Goal: Navigation & Orientation: Find specific page/section

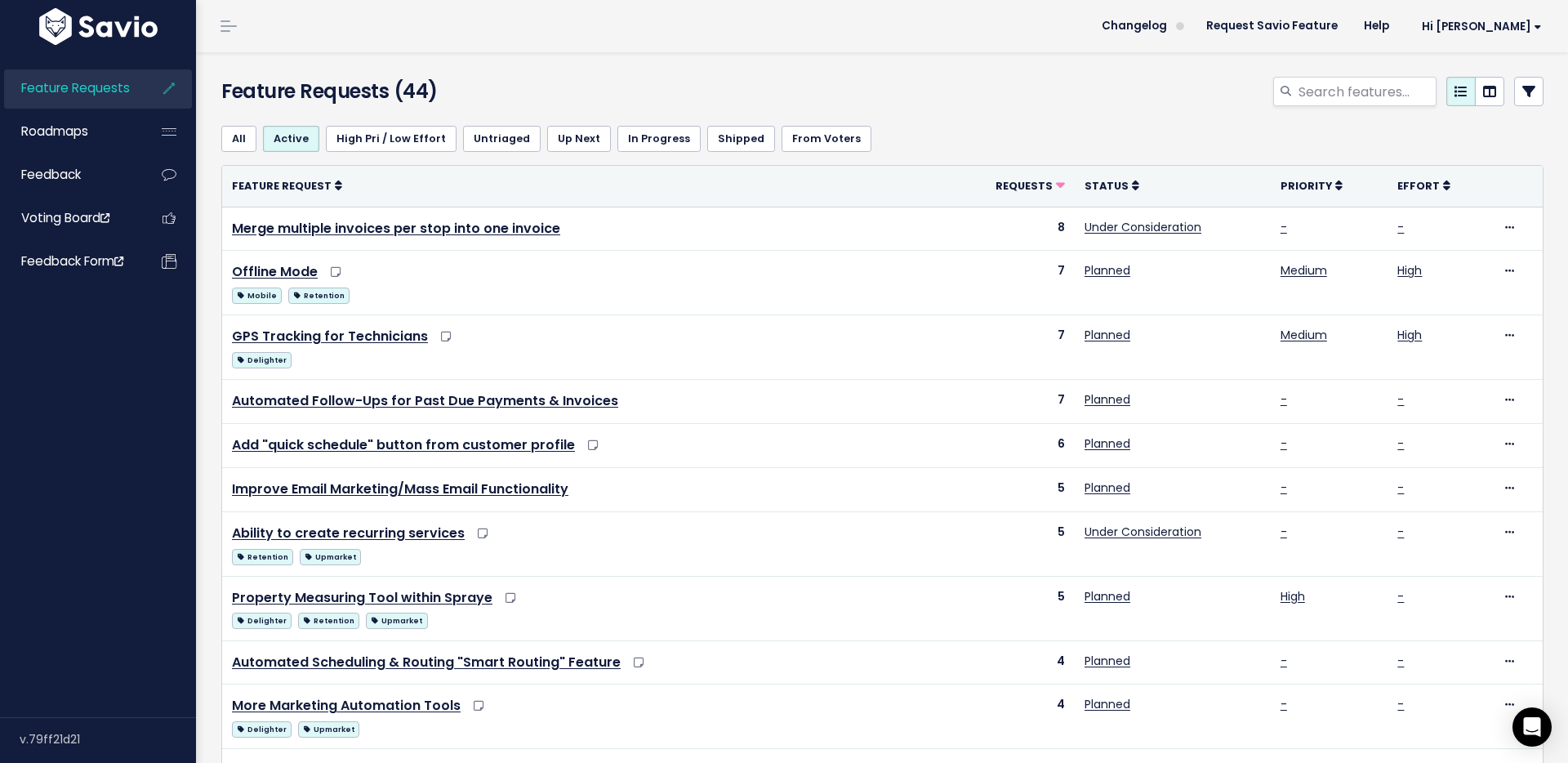
click at [100, 89] on span "Feature Requests" at bounding box center [75, 88] width 109 height 17
click at [95, 134] on link "Roadmaps" at bounding box center [70, 132] width 132 height 38
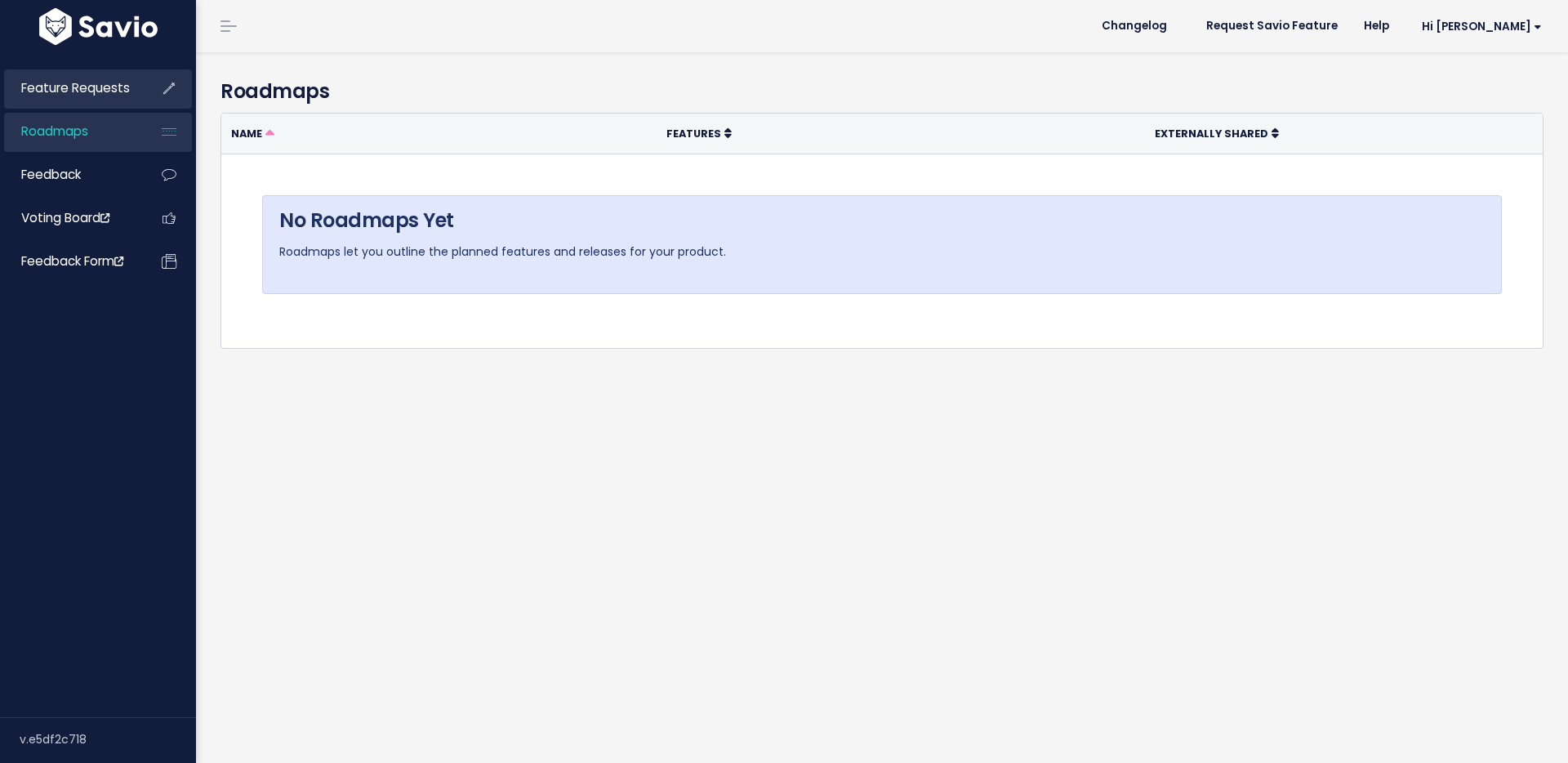
click at [92, 96] on link "Feature Requests" at bounding box center [70, 88] width 132 height 38
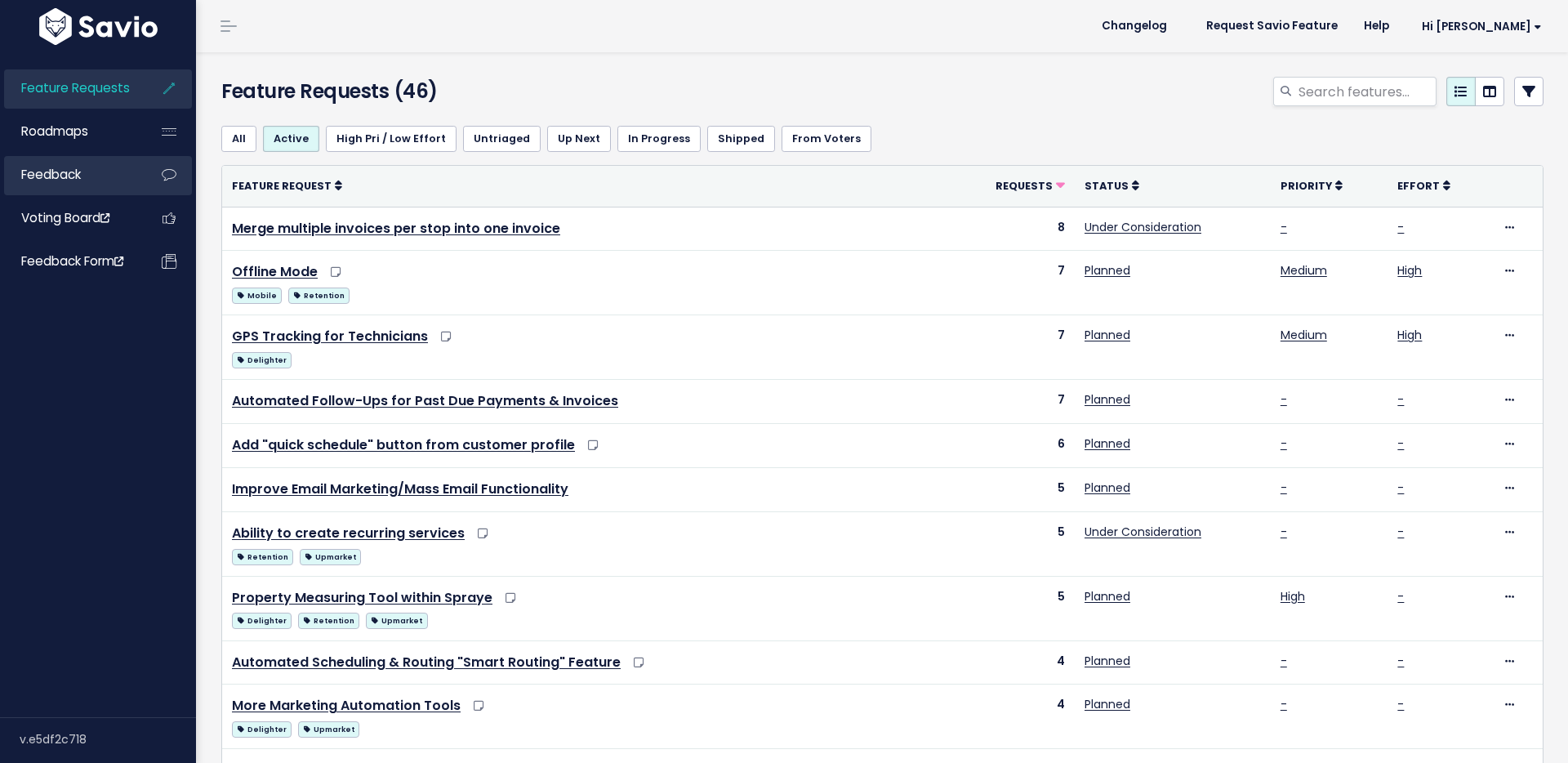
click at [81, 169] on span "Feedback" at bounding box center [51, 175] width 60 height 17
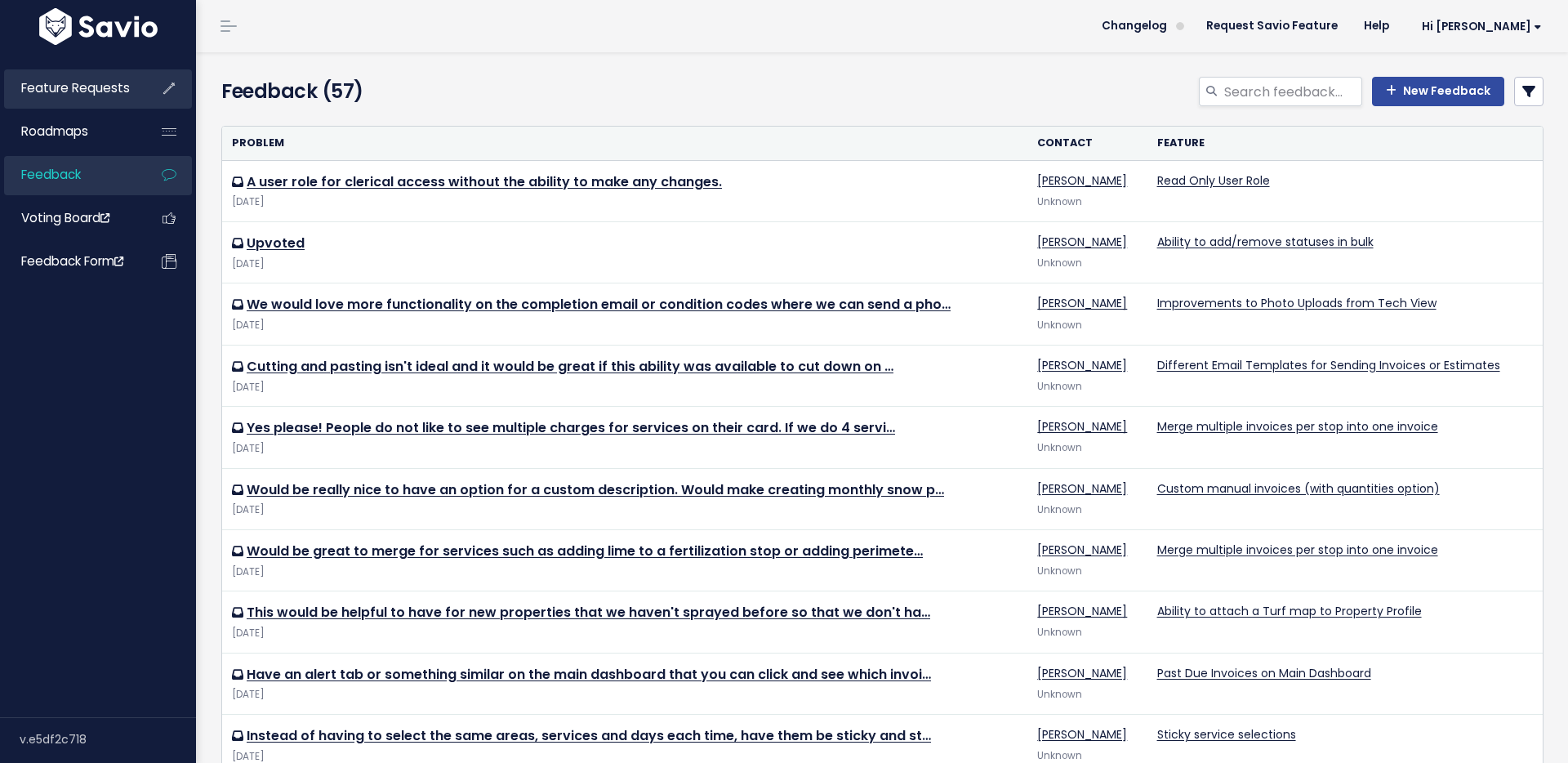
click at [79, 88] on span "Feature Requests" at bounding box center [75, 88] width 109 height 17
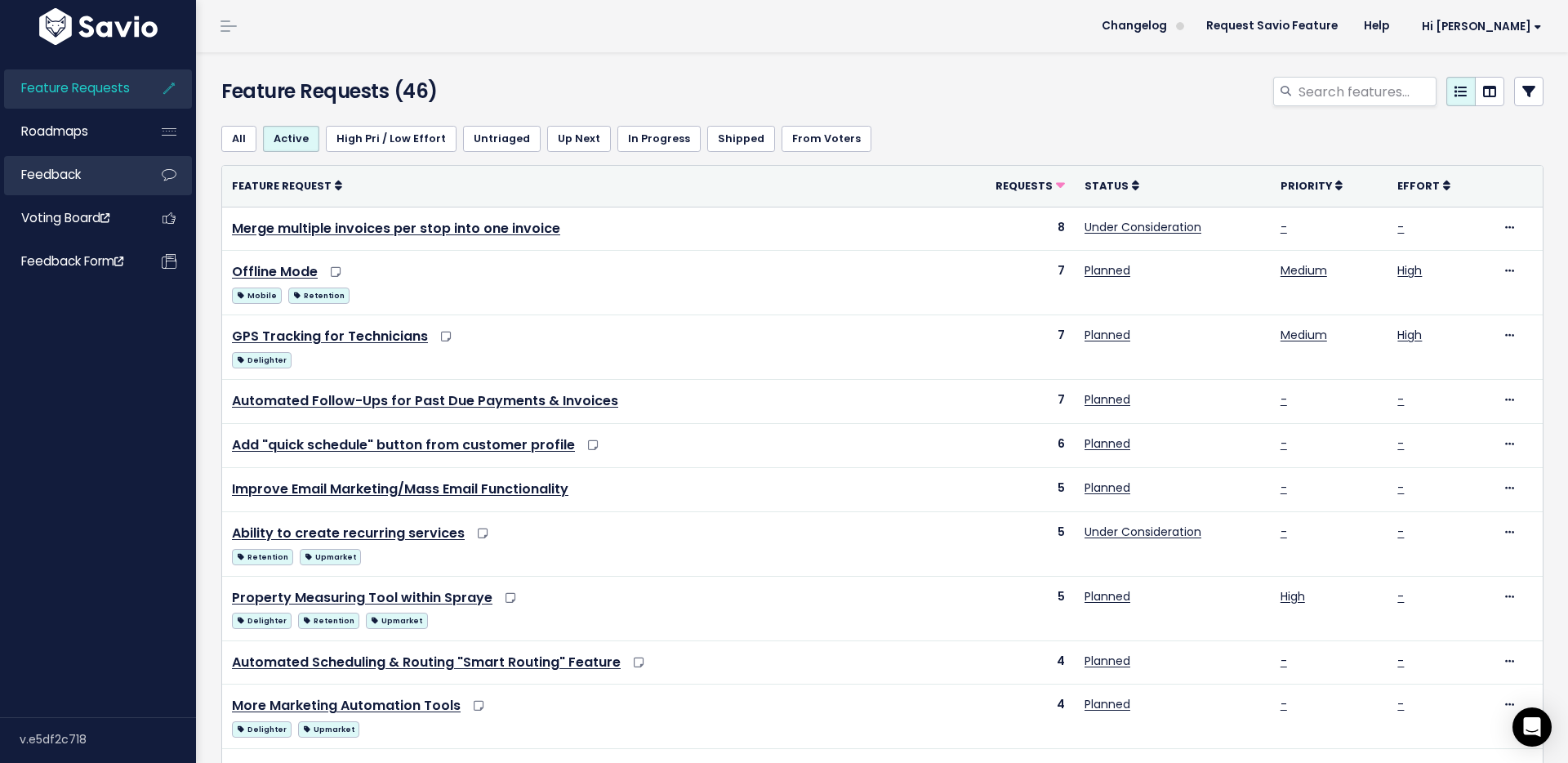
click at [96, 181] on link "Feedback" at bounding box center [70, 175] width 132 height 38
